Goal: Check status: Check status

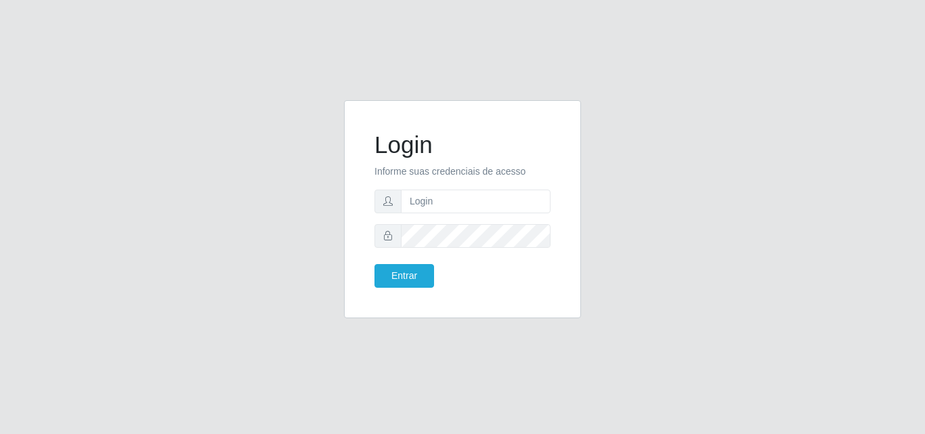
type input "[EMAIL_ADDRESS][DOMAIN_NAME]"
click at [375, 264] on button "Entrar" at bounding box center [405, 276] width 60 height 24
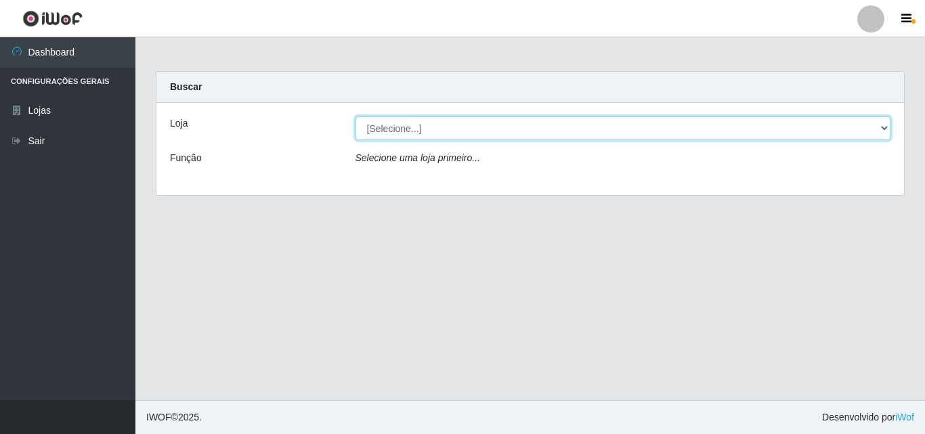
click at [642, 128] on select "[Selecione...] Corte Fácil - Unidade Emaús" at bounding box center [624, 129] width 536 height 24
select select "201"
click at [356, 117] on select "[Selecione...] Corte Fácil - Unidade Emaús" at bounding box center [624, 129] width 536 height 24
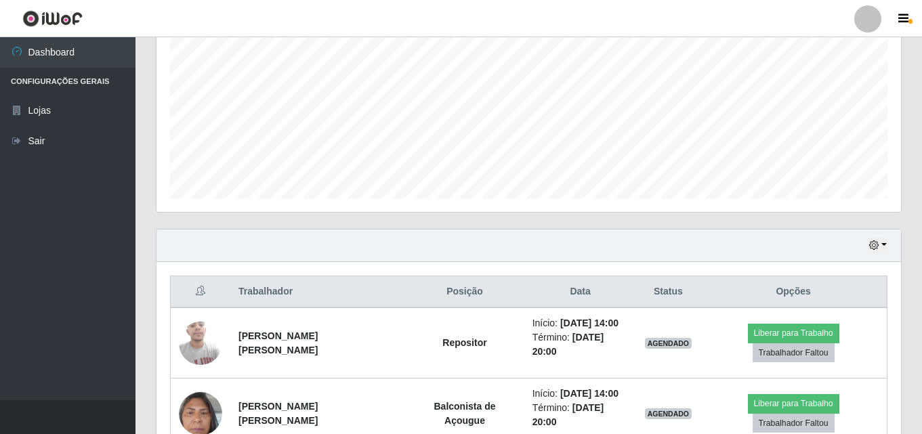
scroll to position [406, 0]
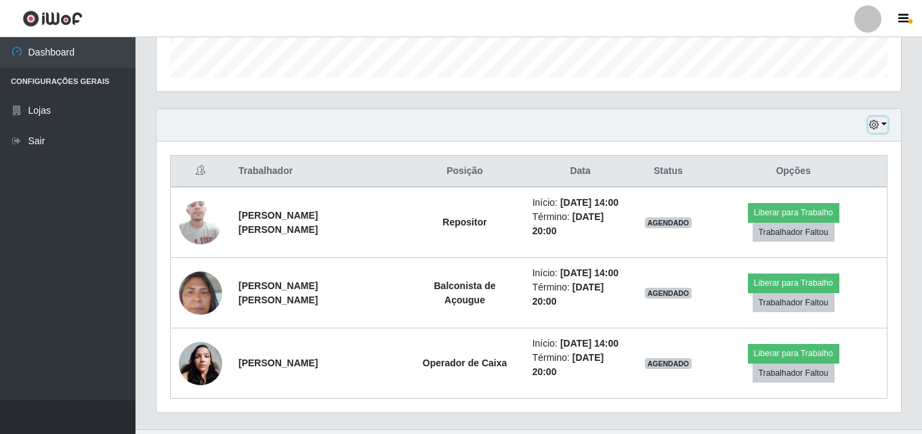
click at [883, 125] on button "button" at bounding box center [878, 125] width 19 height 16
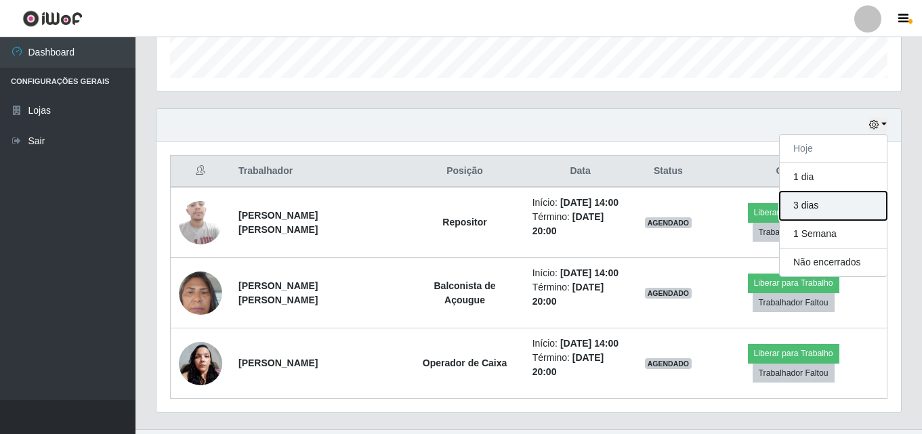
click at [845, 212] on button "3 dias" at bounding box center [833, 206] width 107 height 28
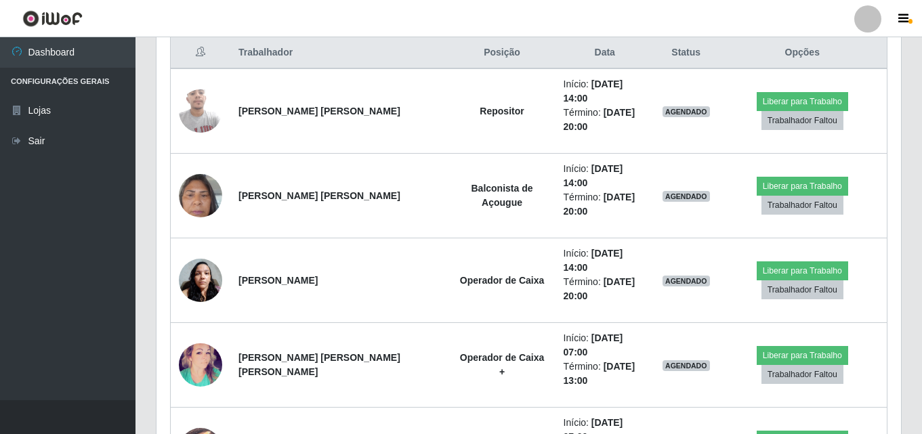
scroll to position [457, 0]
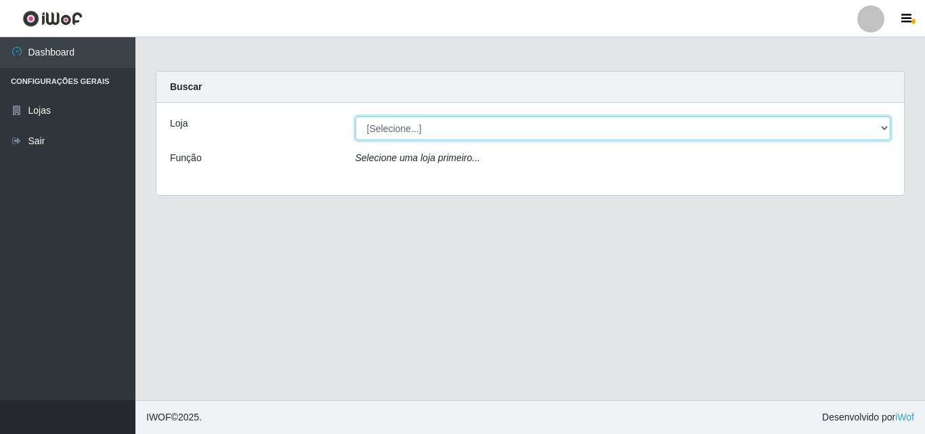
click at [704, 128] on select "[Selecione...] Corte Fácil - Unidade Emaús" at bounding box center [624, 129] width 536 height 24
select select "201"
click at [356, 117] on select "[Selecione...] Corte Fácil - Unidade Emaús" at bounding box center [624, 129] width 536 height 24
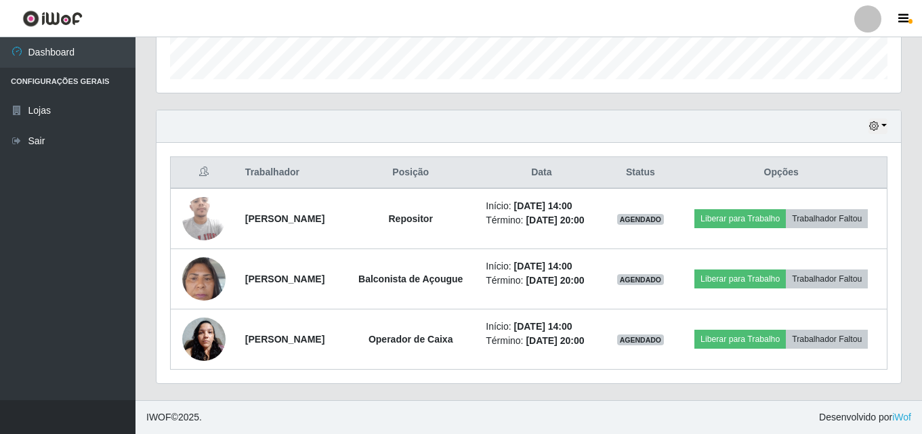
scroll to position [436, 0]
